Goal: Understand process/instructions: Learn how to perform a task or action

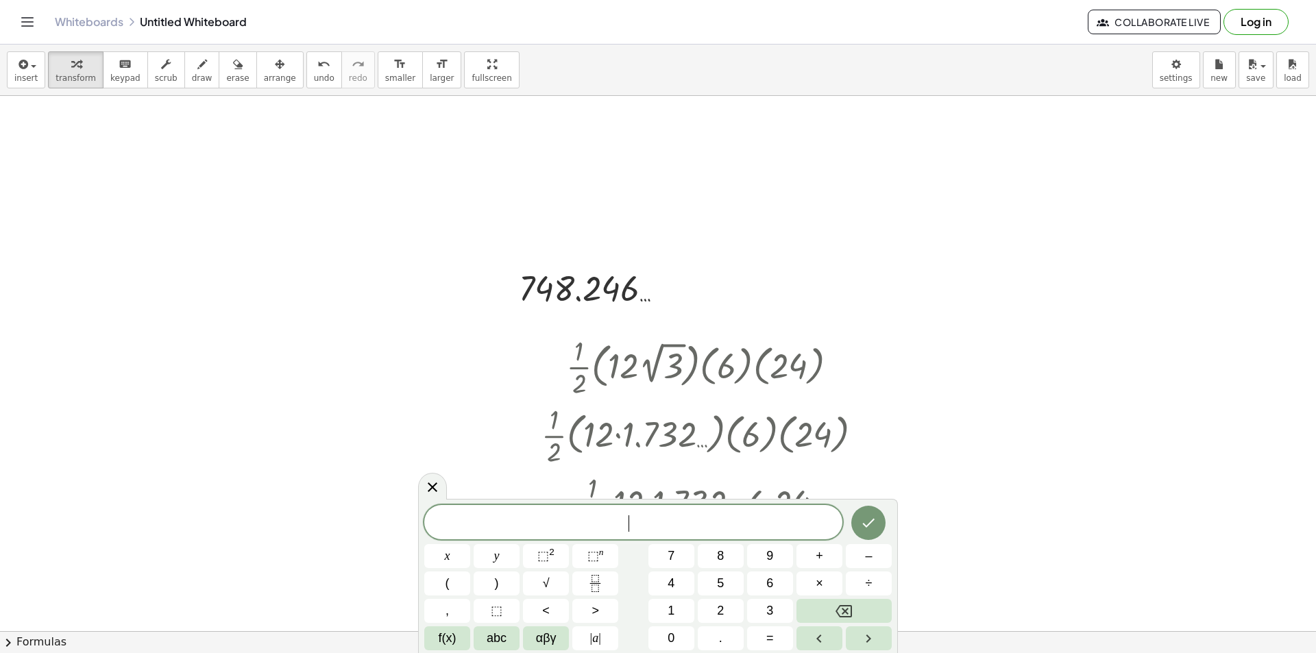
scroll to position [1036, 0]
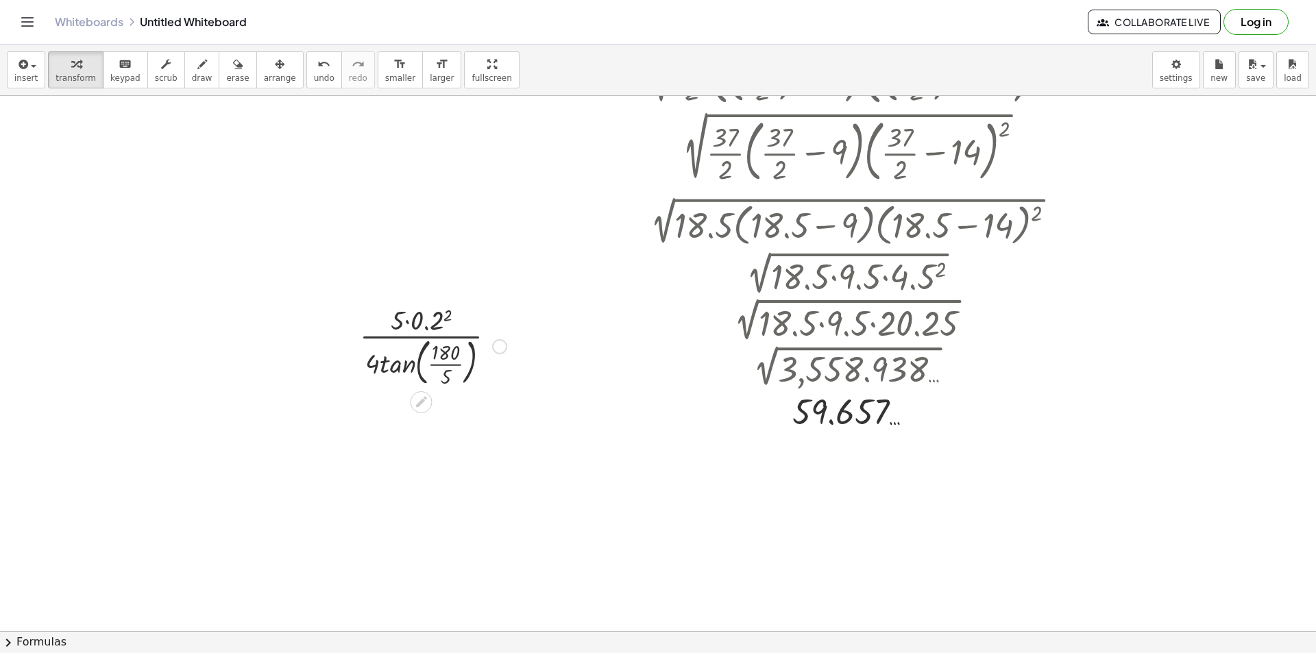
click at [442, 367] on div at bounding box center [433, 345] width 160 height 89
click at [391, 365] on div at bounding box center [432, 345] width 153 height 73
click at [389, 368] on div at bounding box center [433, 345] width 134 height 69
click at [400, 358] on div at bounding box center [433, 345] width 134 height 69
click at [424, 328] on div at bounding box center [432, 345] width 117 height 69
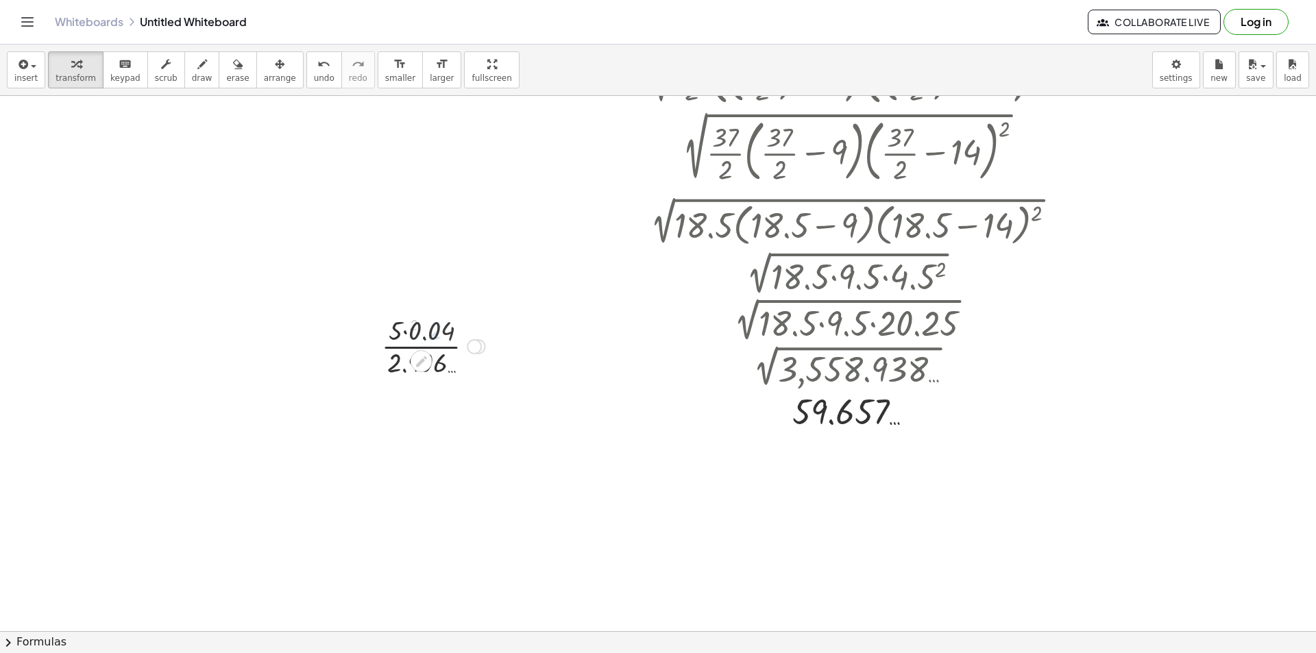
click at [391, 326] on div at bounding box center [433, 345] width 134 height 69
click at [402, 401] on div at bounding box center [433, 414] width 134 height 69
click at [411, 402] on div at bounding box center [433, 414] width 134 height 69
click at [448, 415] on div at bounding box center [433, 414] width 134 height 69
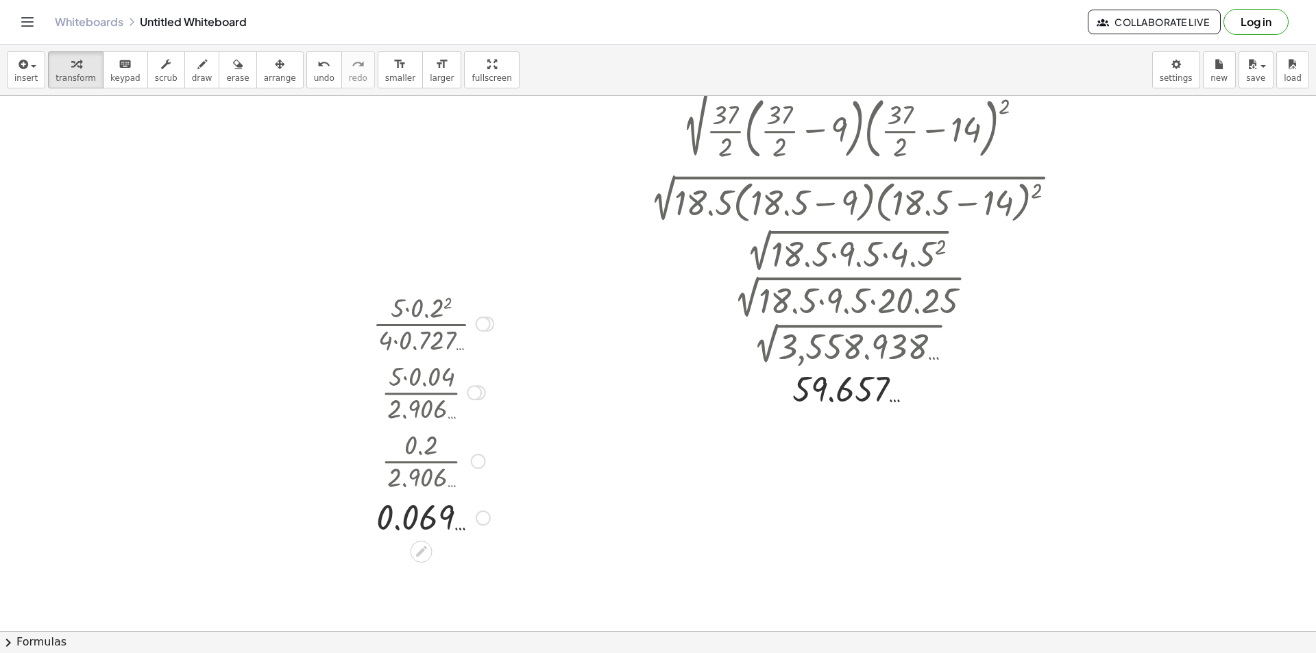
scroll to position [1071, 0]
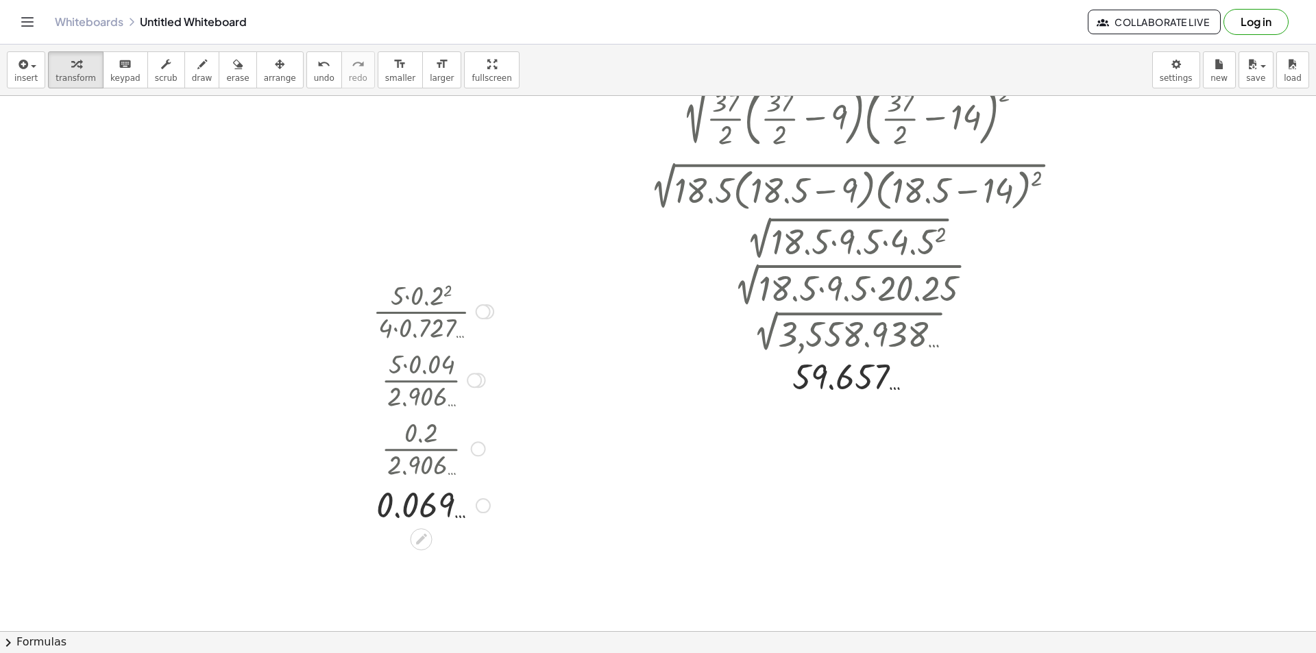
click at [481, 506] on div at bounding box center [483, 505] width 15 height 15
click at [522, 476] on span "Transform line" at bounding box center [542, 474] width 61 height 11
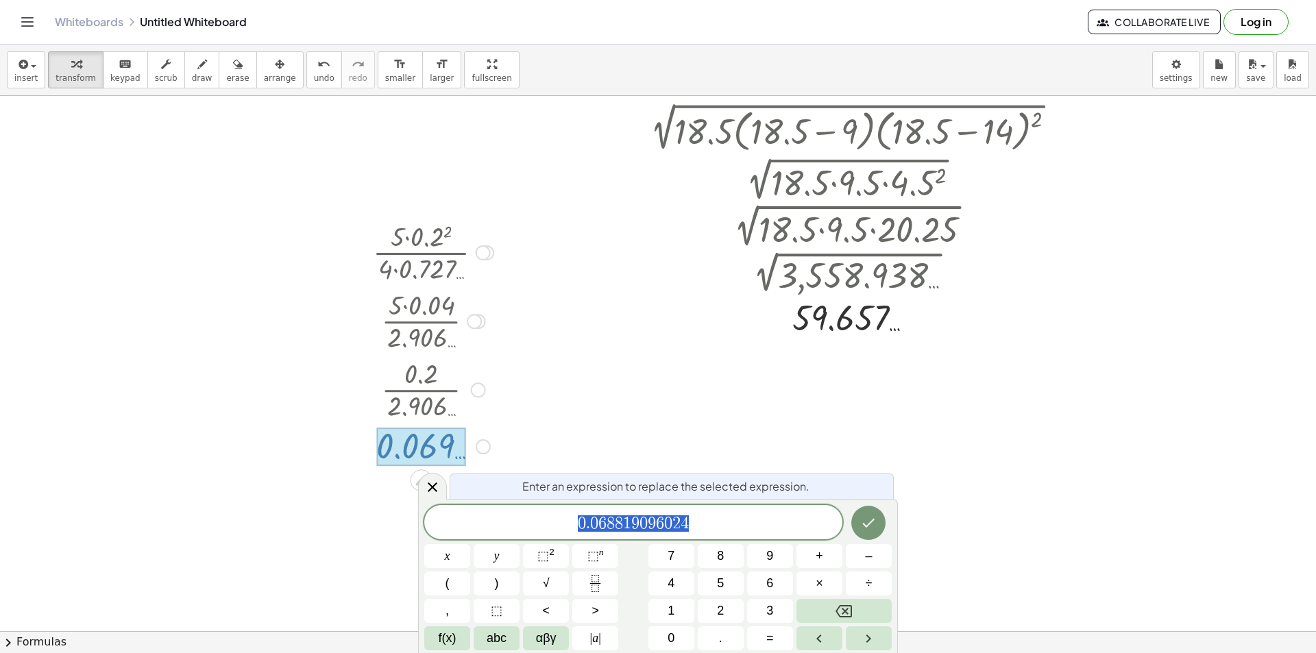
scroll to position [1136, 0]
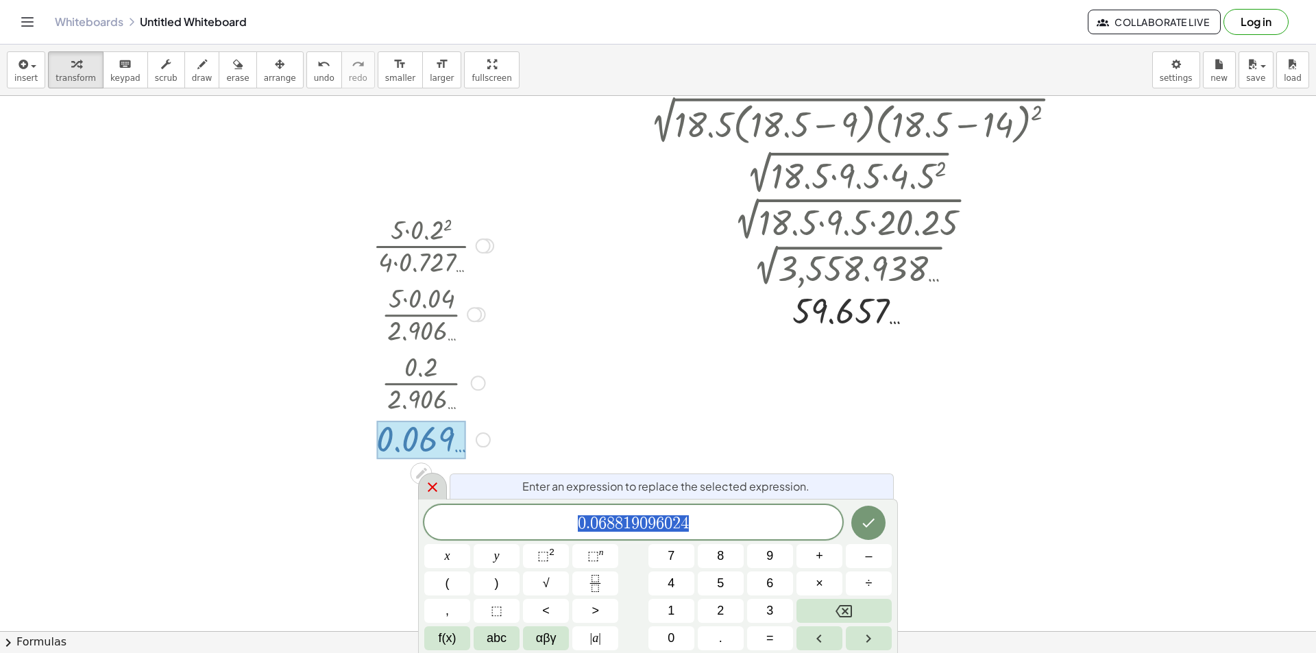
click at [422, 484] on div at bounding box center [432, 486] width 29 height 27
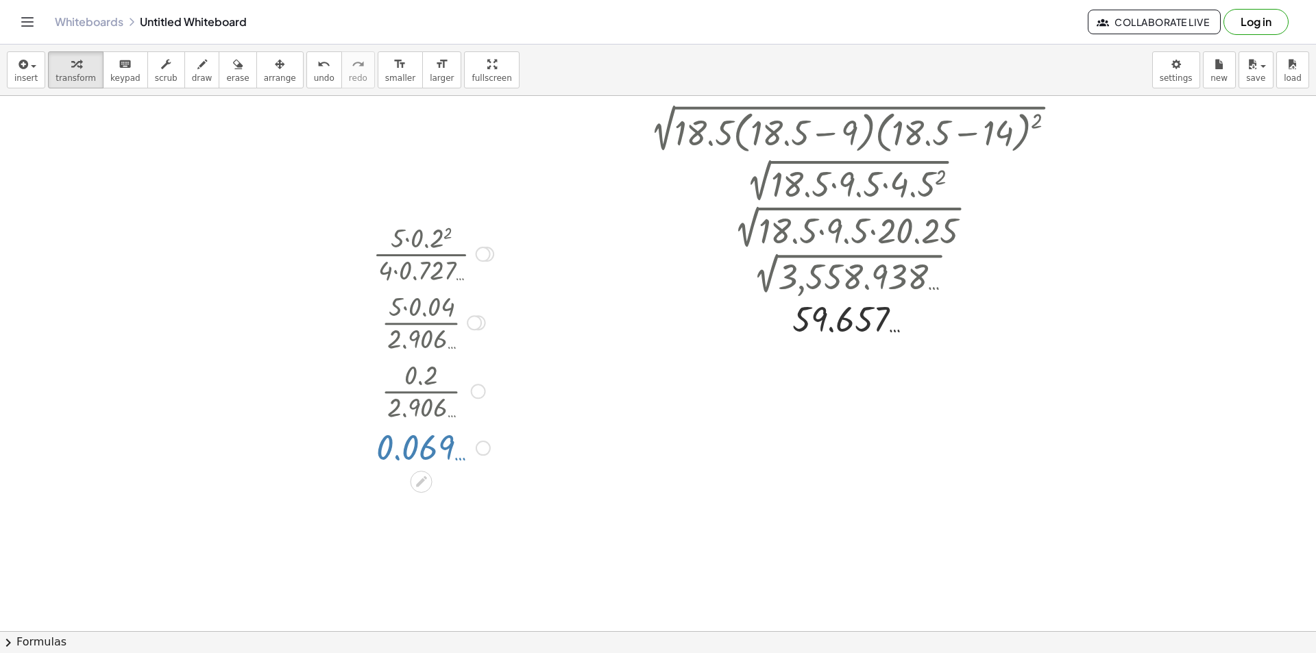
click at [689, 424] on div at bounding box center [658, 38] width 1316 height 2141
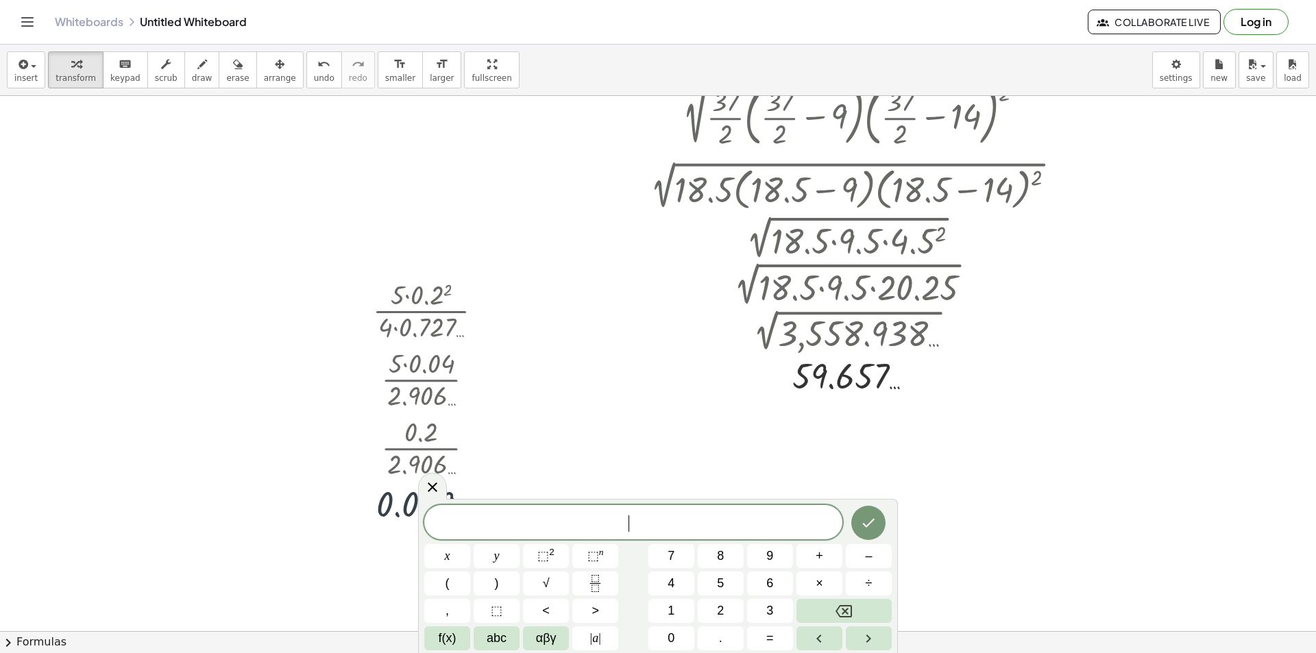
scroll to position [1071, 0]
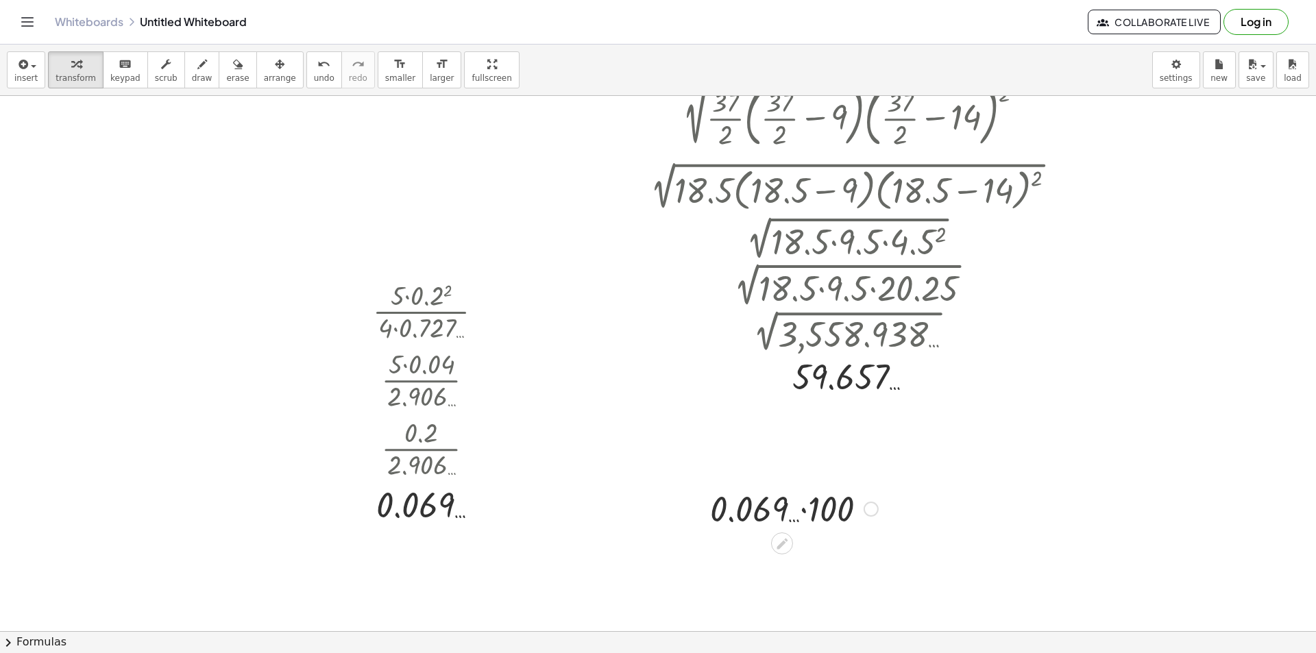
click at [829, 508] on div at bounding box center [794, 508] width 182 height 47
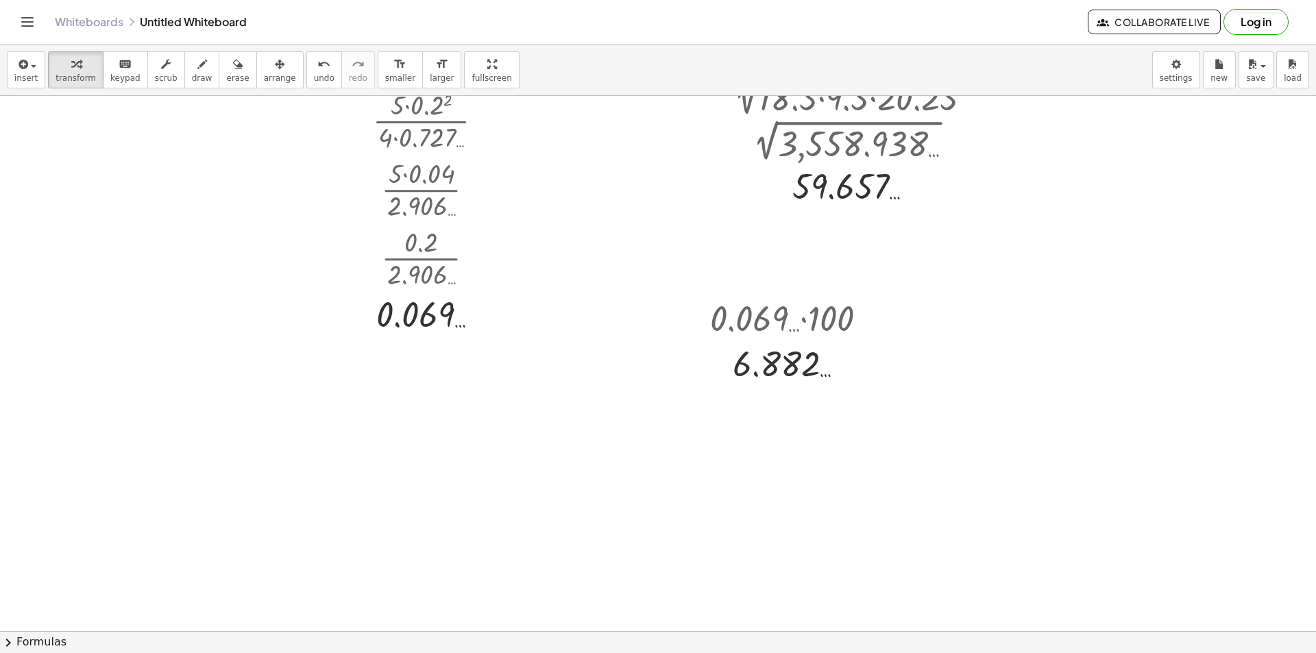
scroll to position [1276, 0]
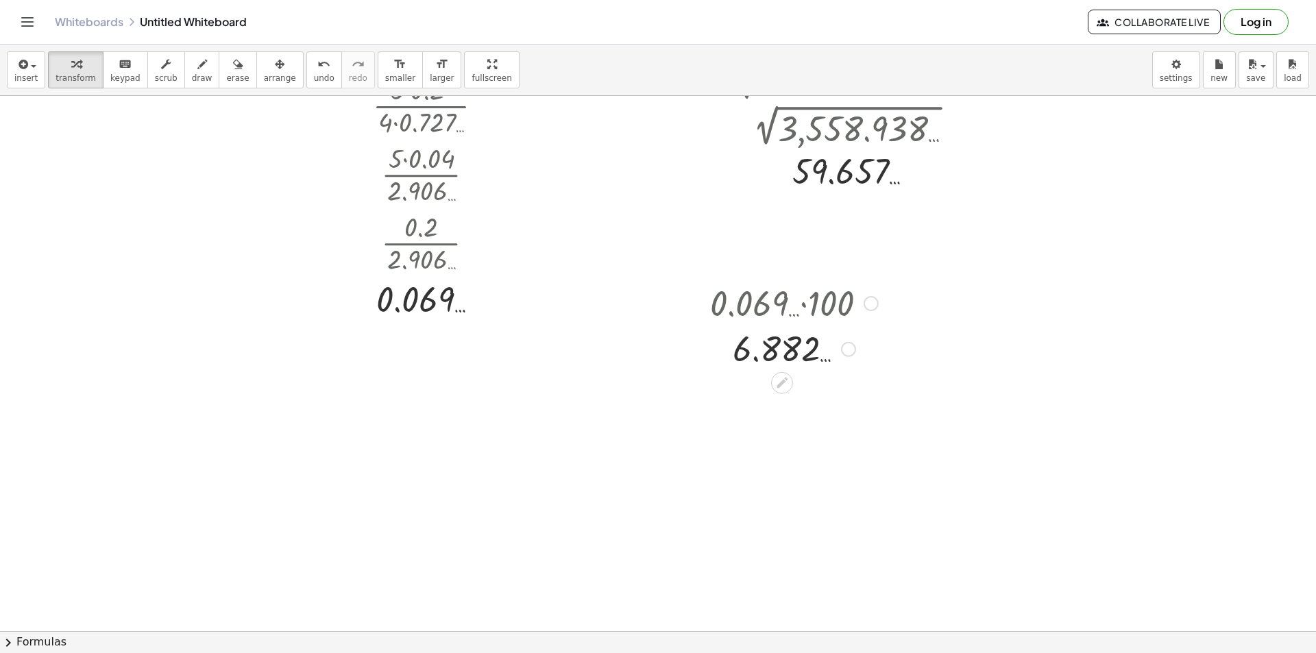
click at [842, 354] on div at bounding box center [848, 349] width 15 height 15
click at [903, 302] on div "Transform line Copy line as LaTeX Copy derivation as LaTeX Expand new lines: On" at bounding box center [932, 349] width 136 height 95
click at [900, 314] on span "Transform line" at bounding box center [907, 318] width 61 height 11
